Goal: Task Accomplishment & Management: Manage account settings

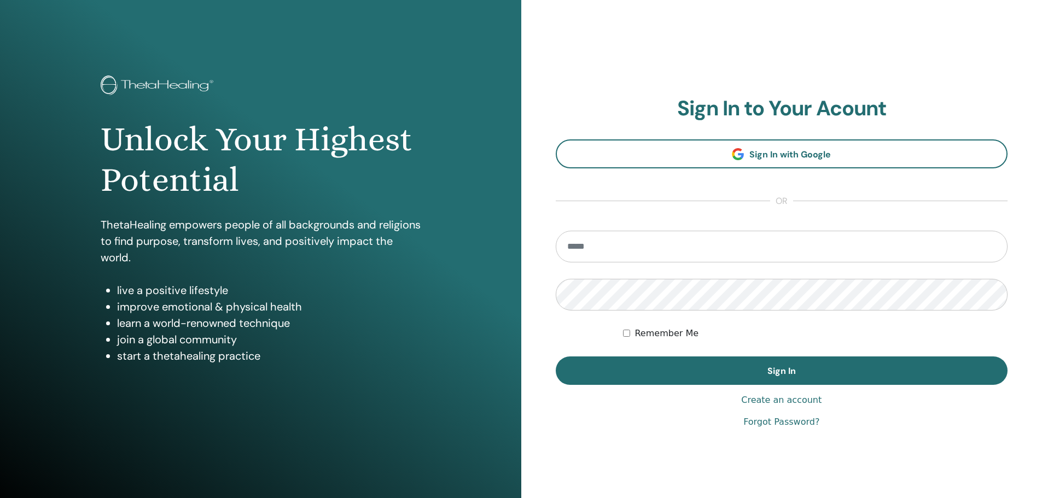
click at [634, 248] on input "email" at bounding box center [782, 247] width 452 height 32
type input "**********"
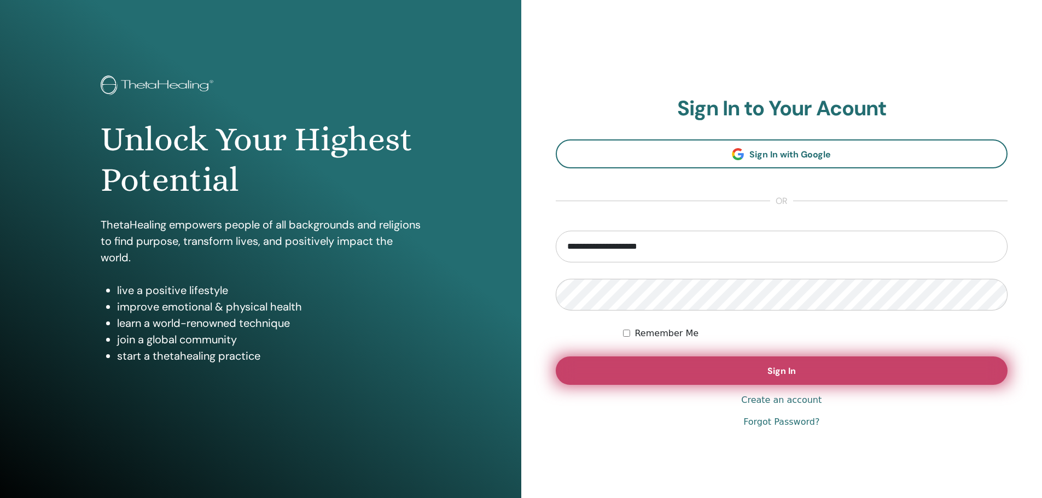
click at [771, 379] on button "Sign In" at bounding box center [782, 371] width 452 height 28
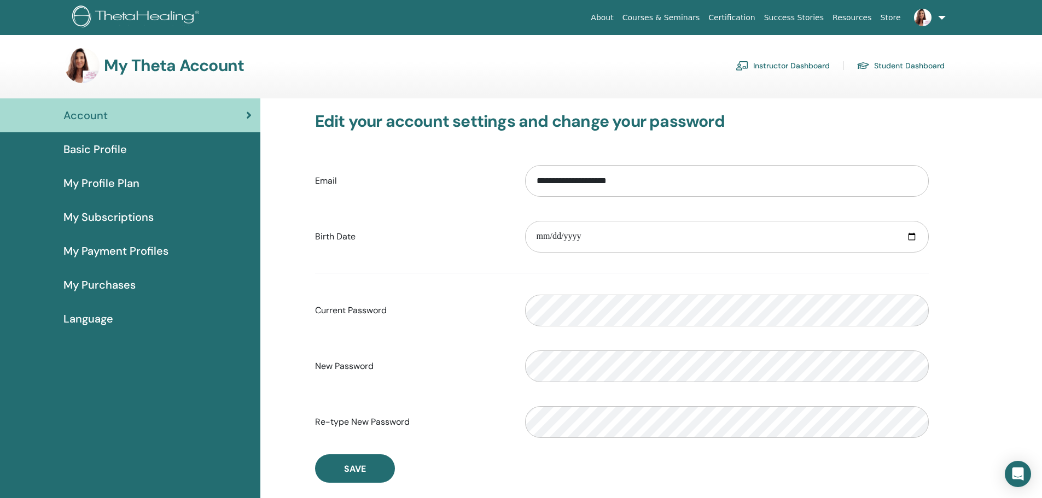
click at [830, 65] on link "Instructor Dashboard" at bounding box center [783, 66] width 94 height 18
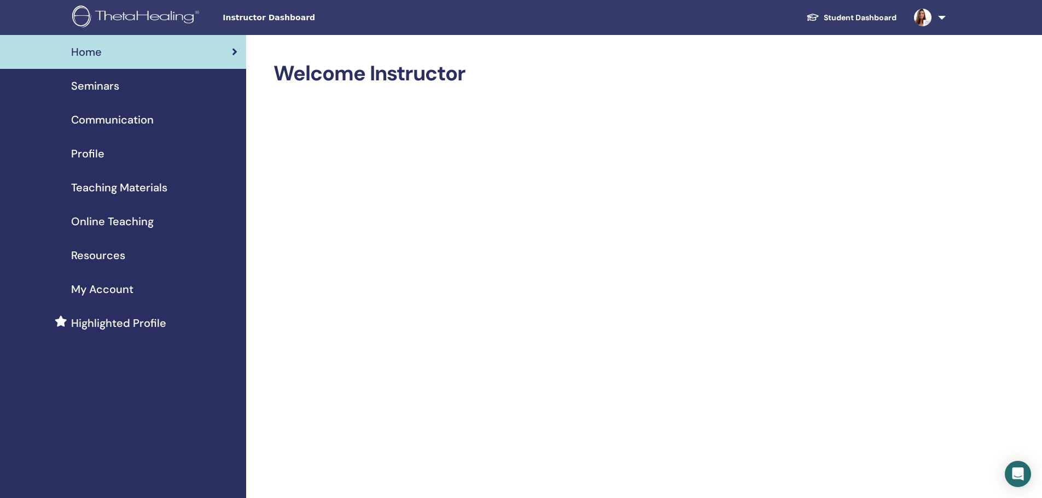
click at [110, 92] on span "Seminars" at bounding box center [95, 86] width 48 height 16
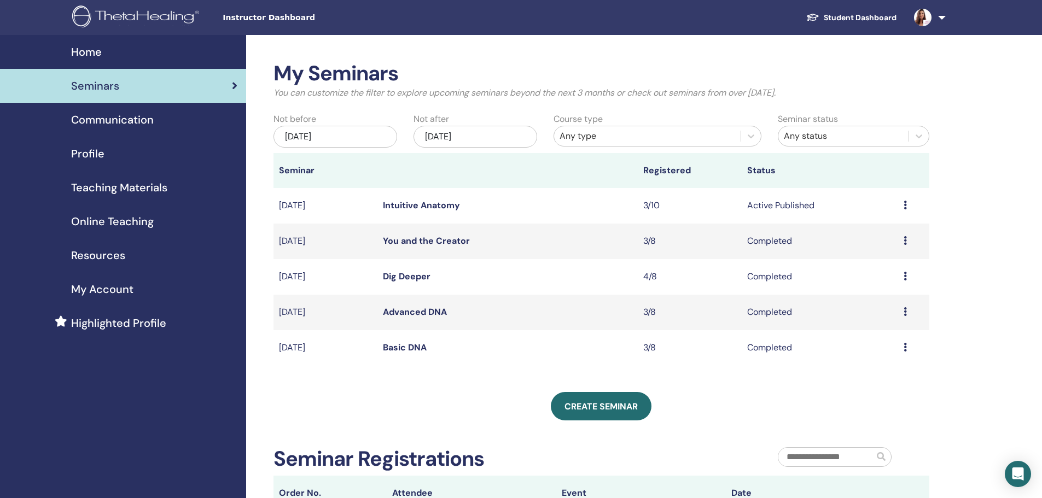
click at [415, 203] on link "Intuitive Anatomy" at bounding box center [421, 205] width 77 height 11
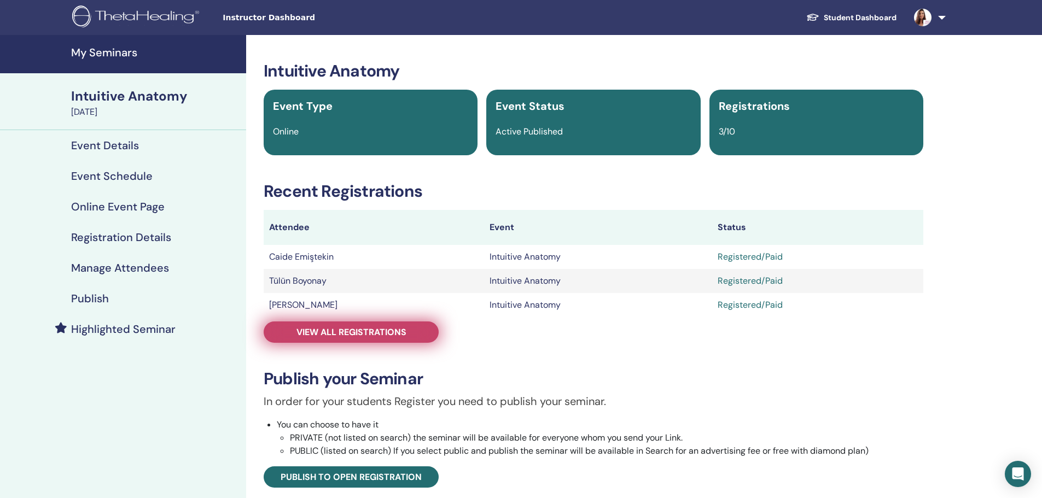
click at [405, 332] on span "View all registrations" at bounding box center [351, 332] width 110 height 11
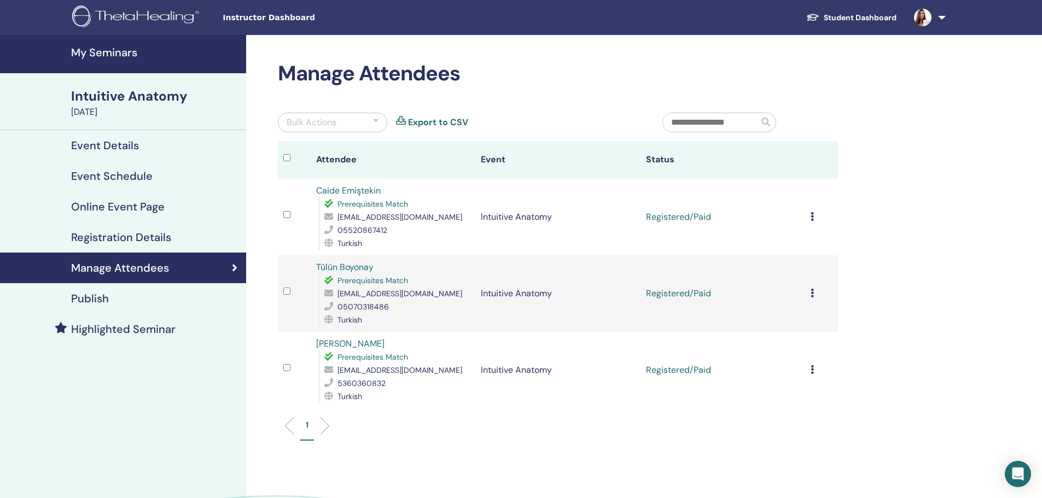
click at [811, 219] on icon at bounding box center [812, 216] width 3 height 9
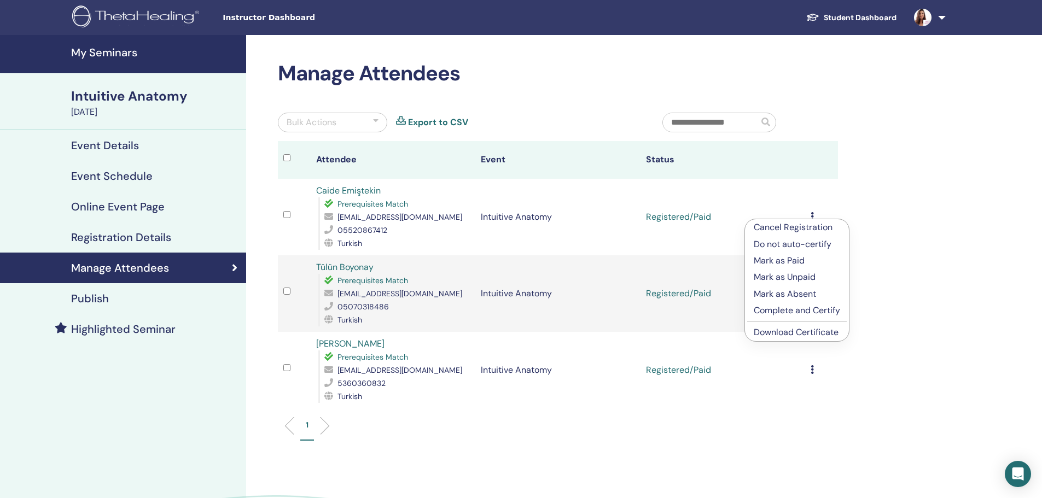
click at [806, 311] on p "Complete and Certify" at bounding box center [797, 310] width 86 height 13
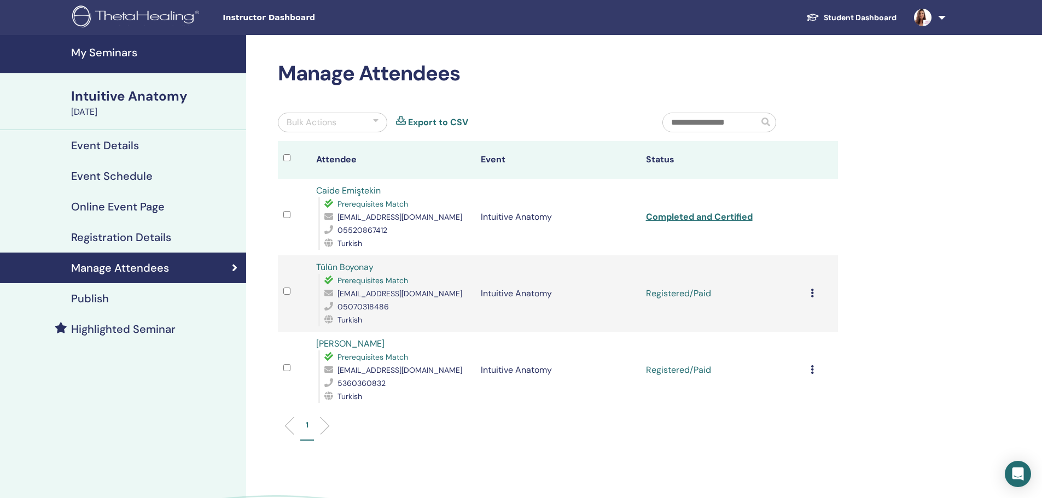
click at [813, 293] on icon at bounding box center [812, 293] width 3 height 9
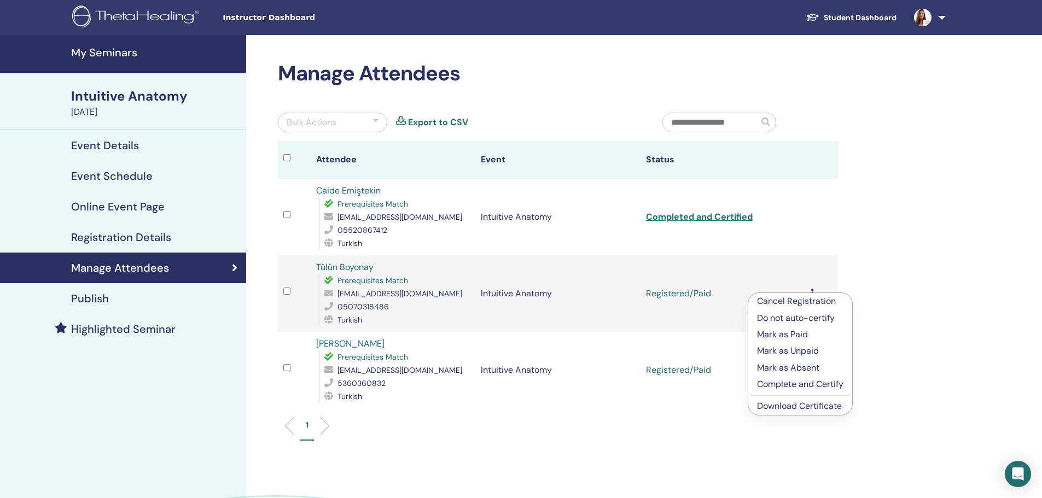
click at [802, 385] on p "Complete and Certify" at bounding box center [800, 384] width 86 height 13
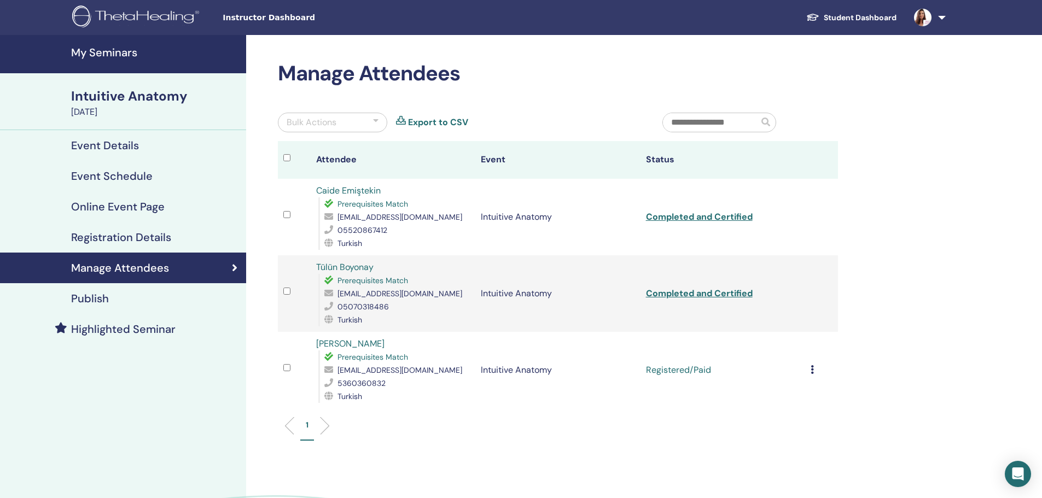
click at [811, 369] on icon at bounding box center [812, 369] width 3 height 9
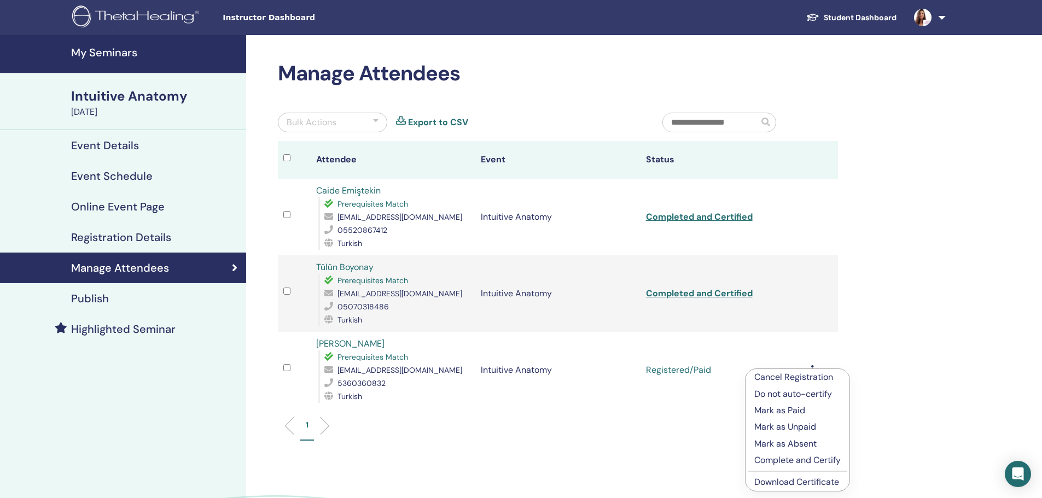
click at [799, 458] on p "Complete and Certify" at bounding box center [797, 460] width 86 height 13
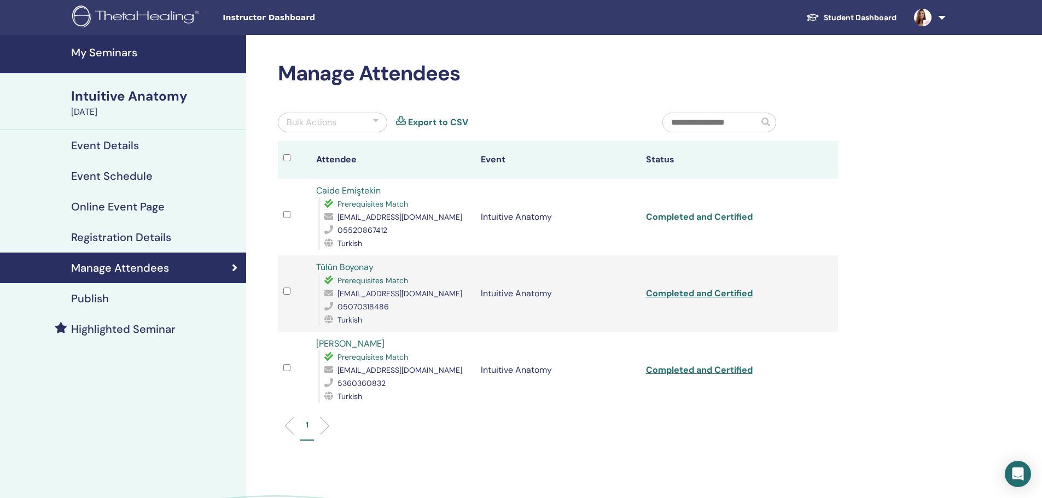
click at [729, 217] on link "Completed and Certified" at bounding box center [699, 216] width 107 height 11
click at [592, 93] on div "Manage Attendees Bulk Actions Export to CSV Attendee Event Status Caide Emiştek…" at bounding box center [557, 256] width 573 height 391
drag, startPoint x: 312, startPoint y: 190, endPoint x: 382, endPoint y: 194, distance: 69.5
click at [382, 194] on td "Caide Emiştekin Prerequisites Match [EMAIL_ADDRESS][DOMAIN_NAME] 05520867412 Tu…" at bounding box center [393, 217] width 165 height 77
copy link "Caide Emiştekin"
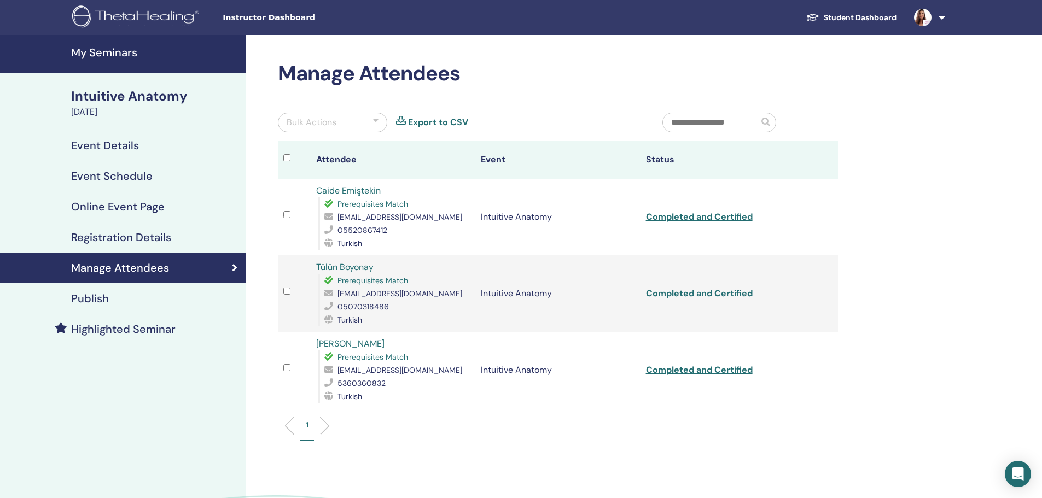
click at [378, 265] on td "Tülün Boyonay Prerequisites Match [EMAIL_ADDRESS][DOMAIN_NAME] 05070318486 Turk…" at bounding box center [393, 293] width 165 height 77
drag, startPoint x: 336, startPoint y: 269, endPoint x: 317, endPoint y: 264, distance: 19.9
click at [434, 432] on ul "1" at bounding box center [558, 430] width 542 height 21
drag, startPoint x: 310, startPoint y: 264, endPoint x: 389, endPoint y: 265, distance: 79.9
click at [389, 265] on tr "Tülün Boyonay Prerequisites Match [EMAIL_ADDRESS][DOMAIN_NAME] 05070318486 Turk…" at bounding box center [558, 293] width 560 height 77
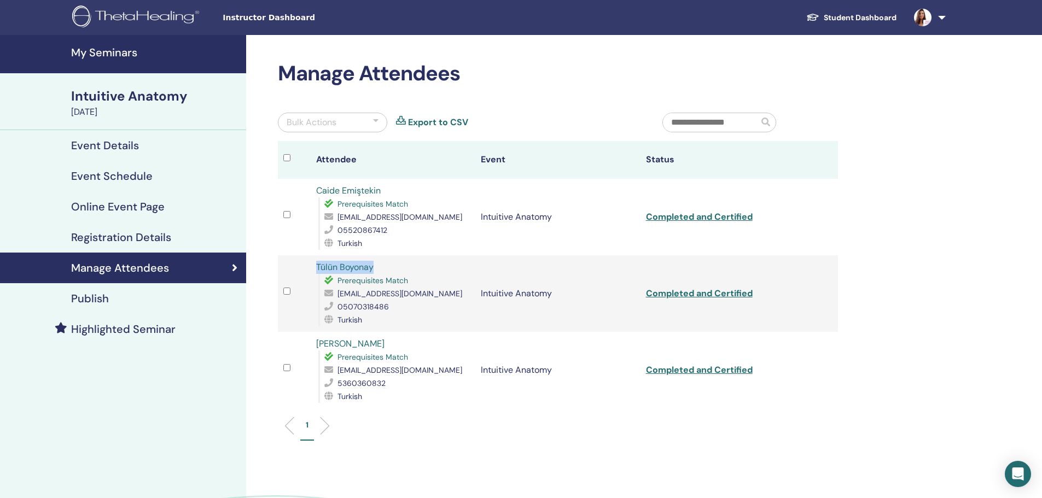
copy tr "Tülün Boyonay"
click at [731, 294] on link "Completed and Certified" at bounding box center [699, 293] width 107 height 11
click at [690, 369] on link "Completed and Certified" at bounding box center [699, 369] width 107 height 11
click at [689, 367] on link "Completed and Certified" at bounding box center [699, 369] width 107 height 11
click at [540, 57] on div "Manage Attendees Bulk Actions Export to CSV Attendee Event Status Caide Emiştek…" at bounding box center [593, 320] width 695 height 570
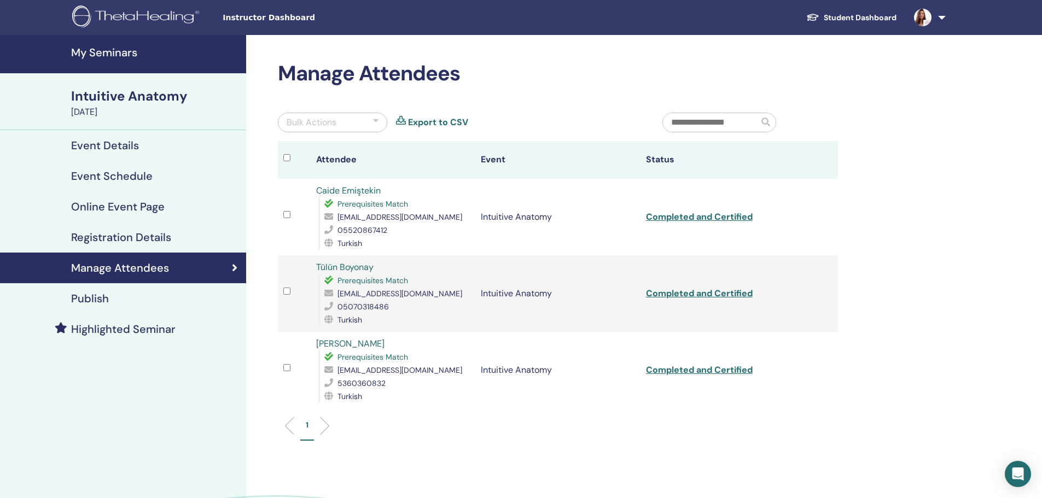
drag, startPoint x: 916, startPoint y: 18, endPoint x: 933, endPoint y: 24, distance: 17.5
click at [916, 18] on img at bounding box center [923, 18] width 18 height 18
click at [944, 18] on link at bounding box center [927, 17] width 45 height 35
click at [925, 19] on img at bounding box center [923, 18] width 18 height 18
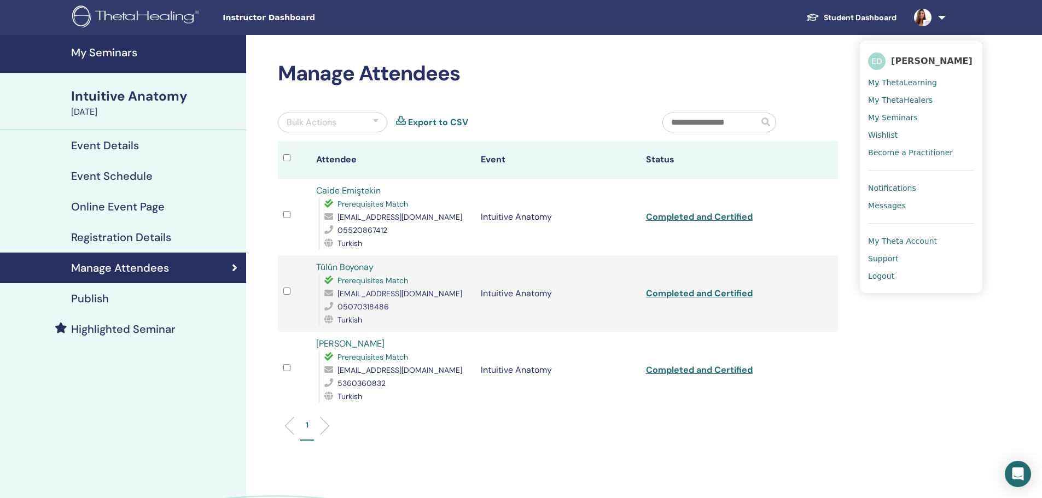
click at [876, 275] on span "Logout" at bounding box center [881, 276] width 26 height 10
